Goal: Find specific page/section: Find specific page/section

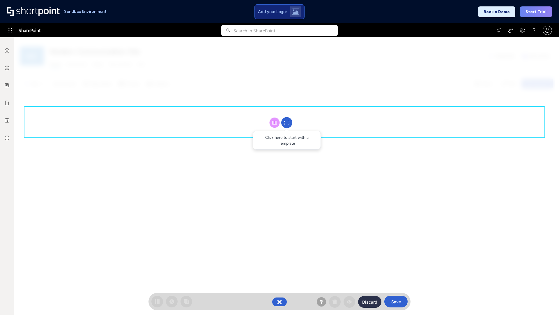
click at [287, 122] on circle at bounding box center [286, 122] width 11 height 11
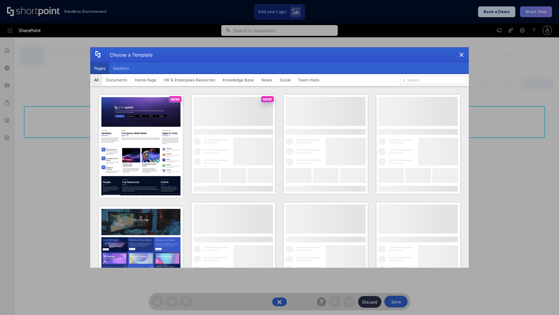
click at [100, 68] on button "Pages" at bounding box center [99, 68] width 19 height 12
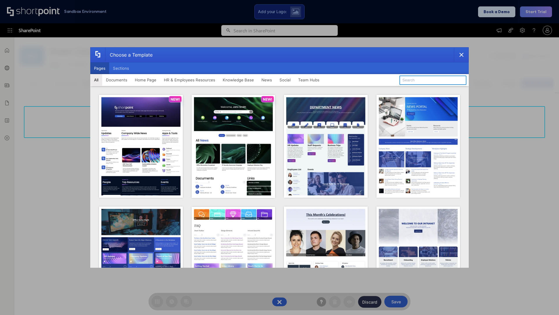
type input "Knowledge Portal 4"
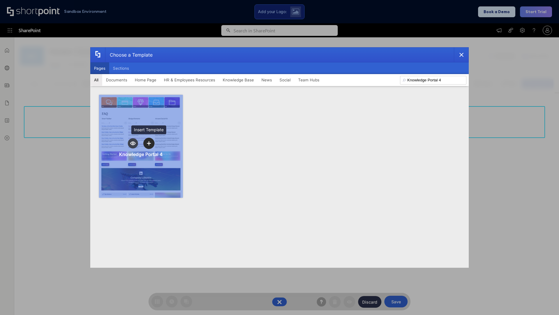
click at [149, 143] on icon "template selector" at bounding box center [149, 143] width 4 height 4
